Goal: Subscribe to service/newsletter

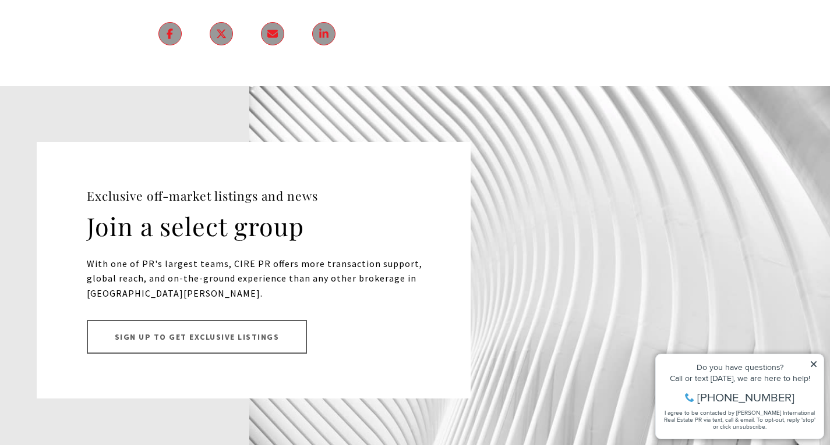
scroll to position [10712, 0]
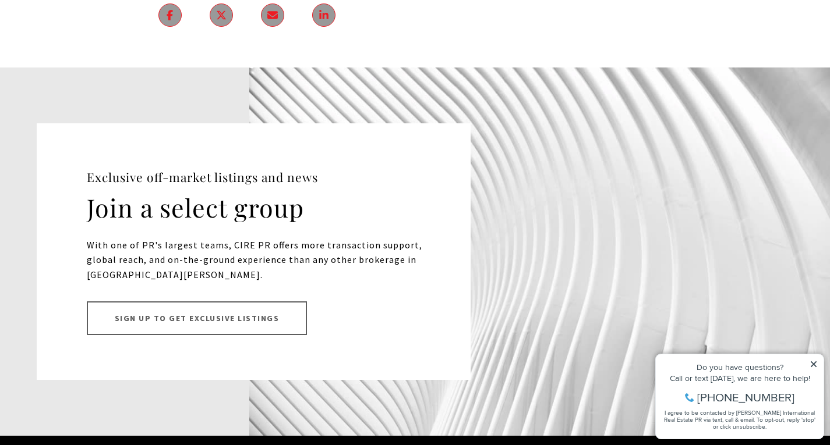
click at [169, 302] on link "Sign up to Get Exclusive Listings" at bounding box center [197, 319] width 221 height 34
click at [215, 302] on link "Sign up to Get Exclusive Listings" at bounding box center [197, 319] width 221 height 34
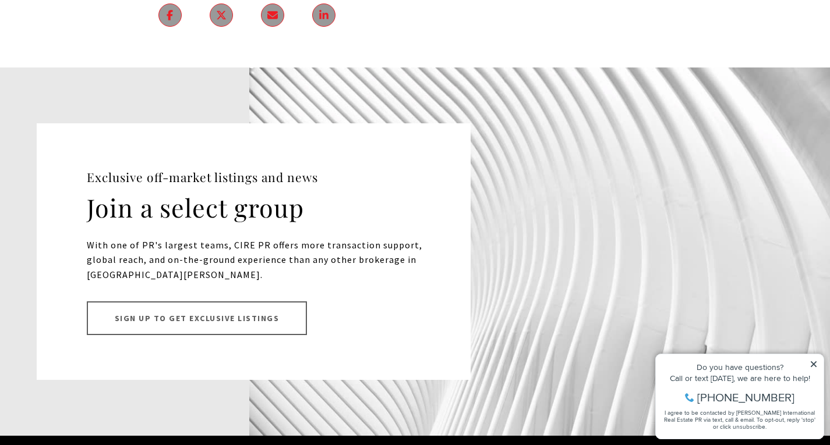
click at [210, 302] on link "Sign up to Get Exclusive Listings" at bounding box center [197, 319] width 221 height 34
click at [207, 302] on link "Sign up to Get Exclusive Listings" at bounding box center [197, 319] width 221 height 34
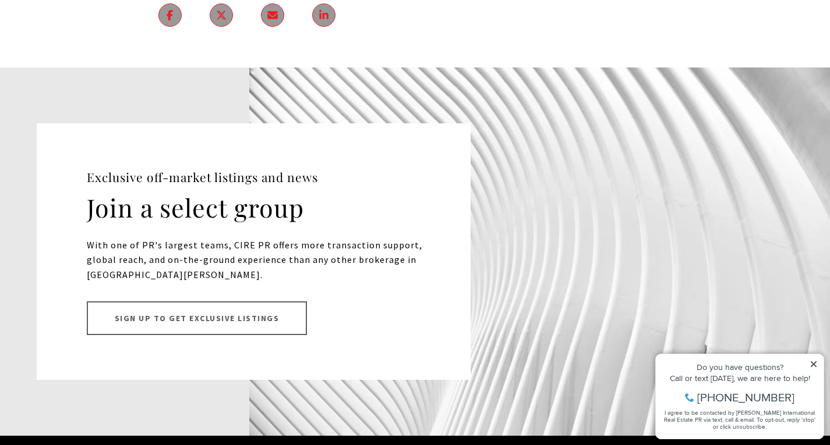
click at [207, 302] on link "Sign up to Get Exclusive Listings" at bounding box center [197, 319] width 221 height 34
click at [135, 302] on link "Sign up to Get Exclusive Listings" at bounding box center [197, 319] width 221 height 34
click at [191, 302] on link "Sign up to Get Exclusive Listings" at bounding box center [197, 319] width 221 height 34
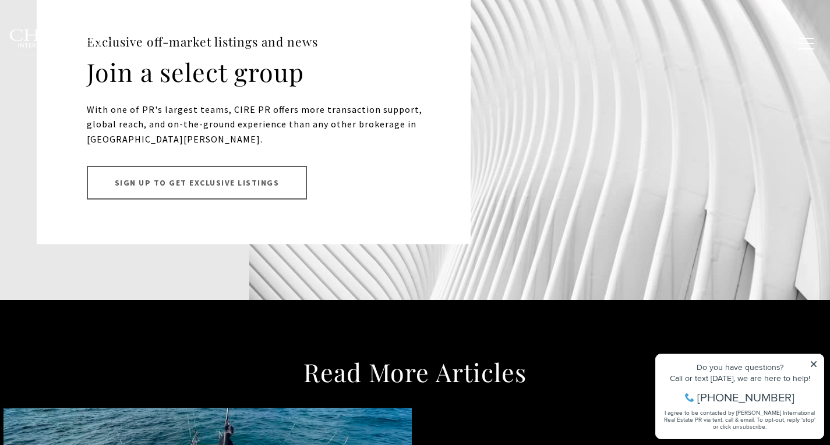
scroll to position [10771, 0]
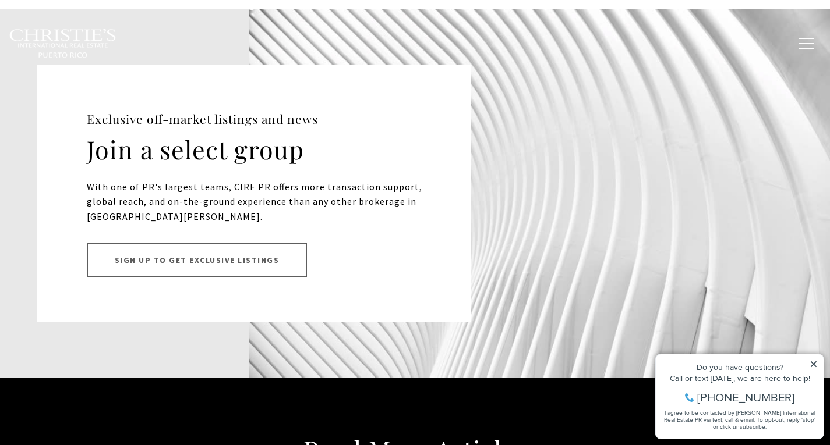
click at [160, 243] on link "Sign up to Get Exclusive Listings" at bounding box center [197, 260] width 221 height 34
click at [172, 243] on link "Sign up to Get Exclusive Listings" at bounding box center [197, 260] width 221 height 34
click at [201, 243] on link "Sign up to Get Exclusive Listings" at bounding box center [197, 260] width 221 height 34
click at [206, 243] on link "Sign up to Get Exclusive Listings" at bounding box center [197, 260] width 221 height 34
click at [209, 243] on link "Sign up to Get Exclusive Listings" at bounding box center [197, 260] width 221 height 34
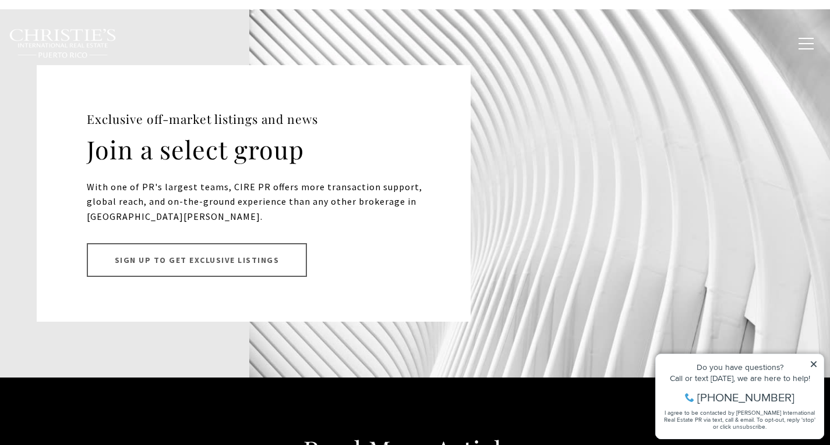
drag, startPoint x: 209, startPoint y: 178, endPoint x: 292, endPoint y: 179, distance: 82.7
click at [281, 243] on link "Sign up to Get Exclusive Listings" at bounding box center [197, 260] width 221 height 34
click at [161, 243] on link "Sign up to Get Exclusive Listings" at bounding box center [197, 260] width 221 height 34
click at [238, 243] on link "Sign up to Get Exclusive Listings" at bounding box center [197, 260] width 221 height 34
click at [236, 243] on link "Sign up to Get Exclusive Listings" at bounding box center [197, 260] width 221 height 34
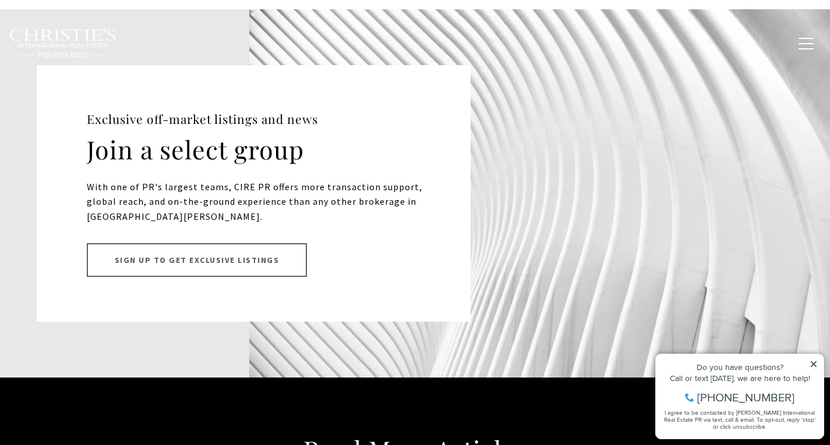
click at [233, 243] on link "Sign up to Get Exclusive Listings" at bounding box center [197, 260] width 221 height 34
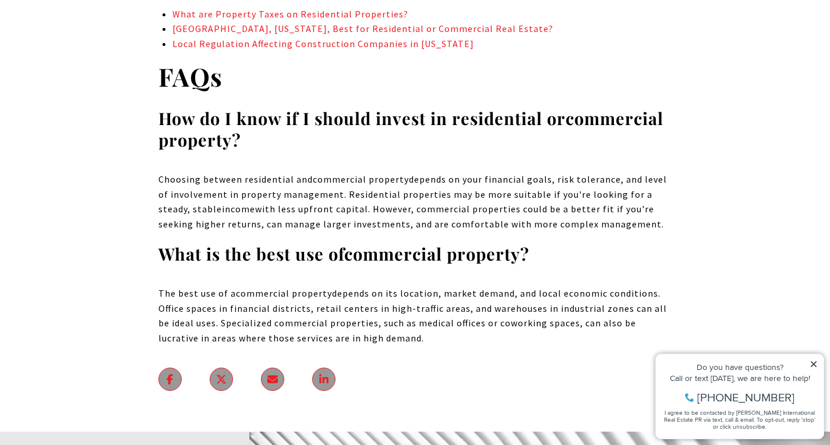
scroll to position [10130, 0]
